Goal: Information Seeking & Learning: Learn about a topic

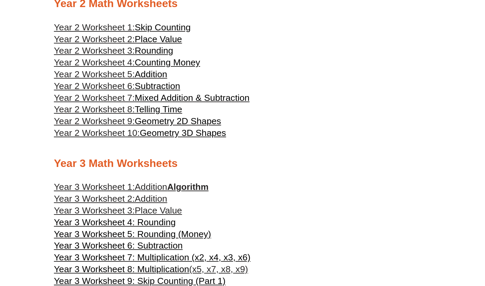
scroll to position [558, 0]
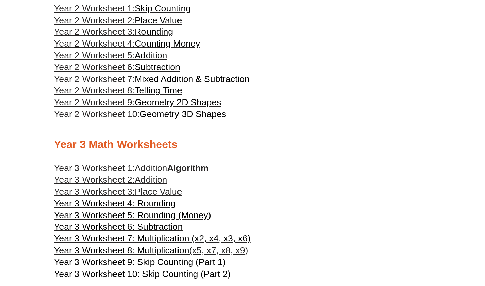
click at [117, 163] on span "Year 3 Worksheet 1:" at bounding box center [94, 168] width 81 height 10
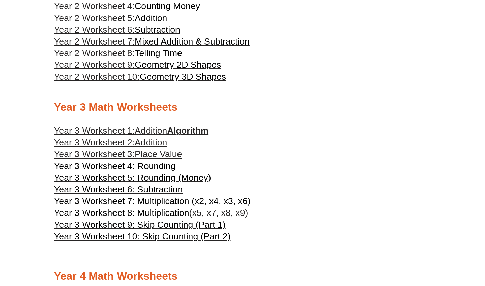
scroll to position [599, 0]
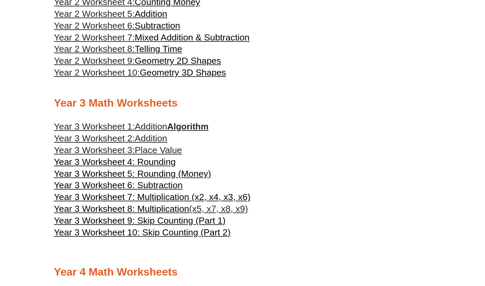
click at [98, 133] on span "Year 3 Worksheet 2:" at bounding box center [94, 138] width 81 height 10
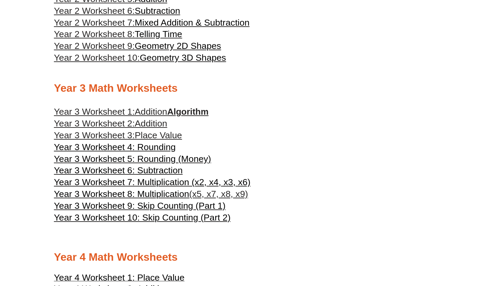
scroll to position [619, 0]
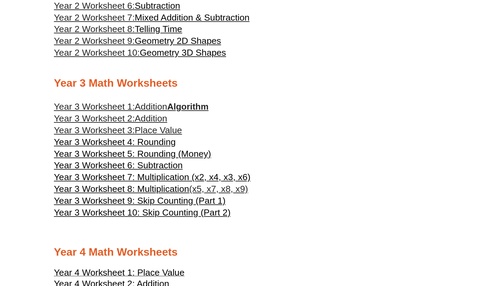
click at [118, 125] on span "Year 3 Worksheet 3:" at bounding box center [94, 130] width 81 height 10
click at [153, 137] on span "Year 3 Worksheet 4: Rounding" at bounding box center [115, 142] width 122 height 10
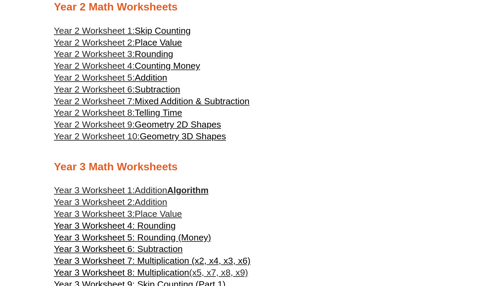
scroll to position [507, 0]
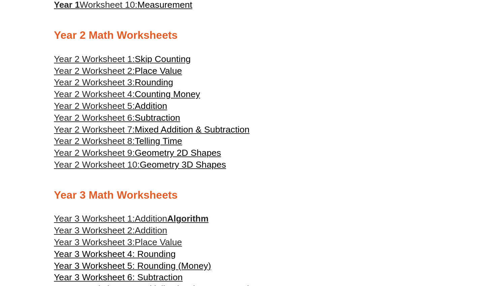
click at [154, 54] on span "Skip Counting" at bounding box center [163, 59] width 56 height 10
click at [147, 66] on span "Place Value" at bounding box center [158, 71] width 47 height 10
click at [141, 77] on span "Rounding" at bounding box center [154, 82] width 38 height 10
click at [157, 89] on span "Counting Money" at bounding box center [167, 94] width 65 height 10
click at [149, 101] on span "Addition" at bounding box center [151, 106] width 32 height 10
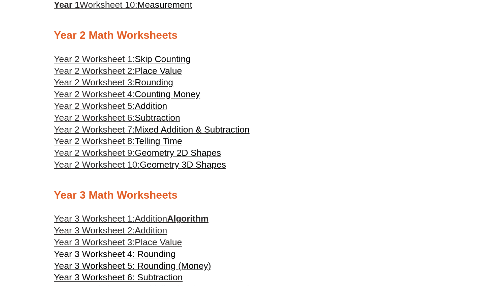
click at [140, 113] on span "Subtraction" at bounding box center [157, 118] width 45 height 10
click at [143, 124] on span "Mixed Addition & Subtraction" at bounding box center [192, 129] width 115 height 10
click at [172, 136] on span "Telling Time" at bounding box center [158, 141] width 47 height 10
click at [168, 148] on span "Geometry 2D Shapes" at bounding box center [178, 153] width 86 height 10
click at [158, 148] on span "Geometry 2D Shapes" at bounding box center [178, 153] width 86 height 10
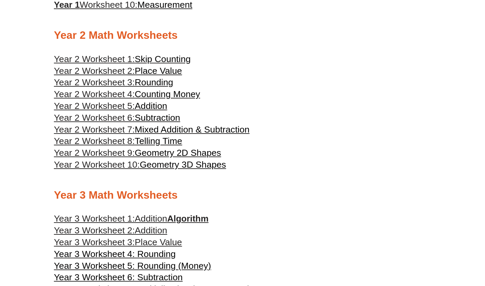
click at [196, 159] on span "Geometry 3D Shapes" at bounding box center [183, 164] width 86 height 10
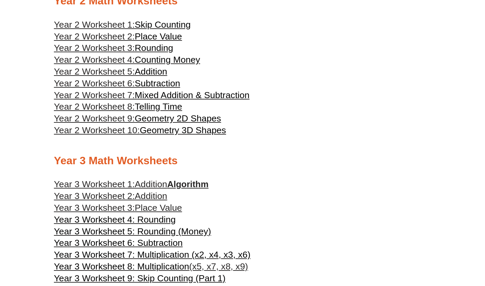
scroll to position [549, 0]
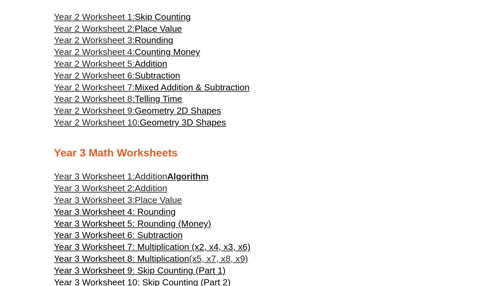
click at [157, 218] on span "Year 3 Worksheet 5: Rounding (Money)" at bounding box center [132, 223] width 157 height 10
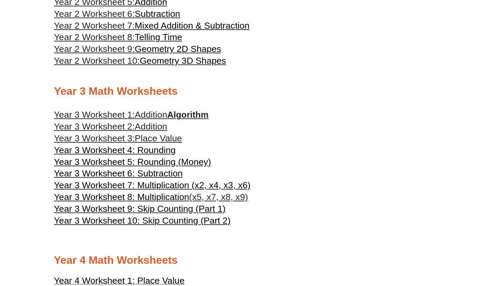
scroll to position [613, 0]
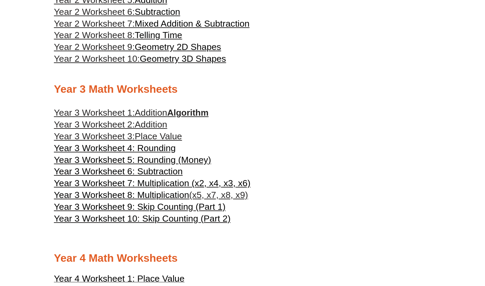
click at [155, 166] on span "Year 3 Worksheet 6: Subtraction" at bounding box center [118, 171] width 129 height 10
click at [168, 178] on span "Year 3 Worksheet 7: Multiplication (x2, x4, x3, x6)" at bounding box center [152, 183] width 197 height 10
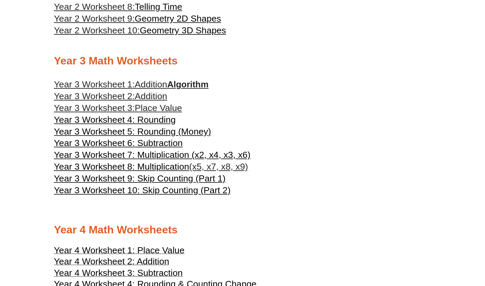
scroll to position [650, 0]
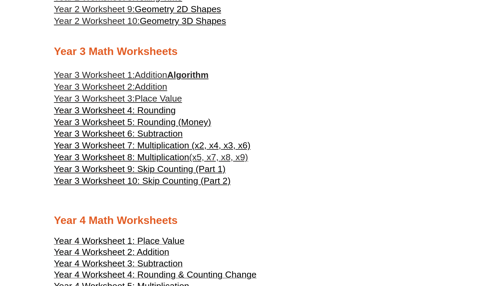
click at [168, 152] on span "Year 3 Worksheet 8: Multiplication" at bounding box center [121, 157] width 135 height 10
click at [174, 164] on span "Year 3 Worksheet 9: Skip Counting (Part 1)" at bounding box center [140, 169] width 172 height 10
click at [188, 176] on span "Year 3 Worksheet 10: Skip Counting (Part 2)" at bounding box center [142, 181] width 177 height 10
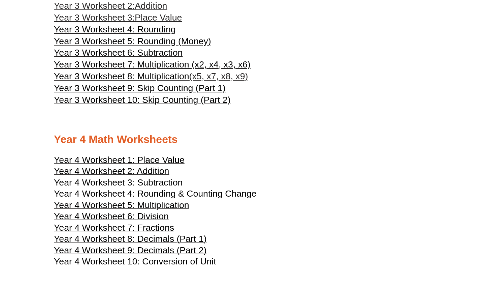
scroll to position [718, 0]
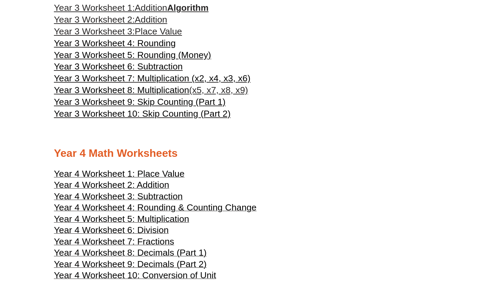
click at [150, 168] on span "Year 4 Worksheet 1: Place Value" at bounding box center [119, 173] width 131 height 10
